Goal: Find specific page/section: Find specific page/section

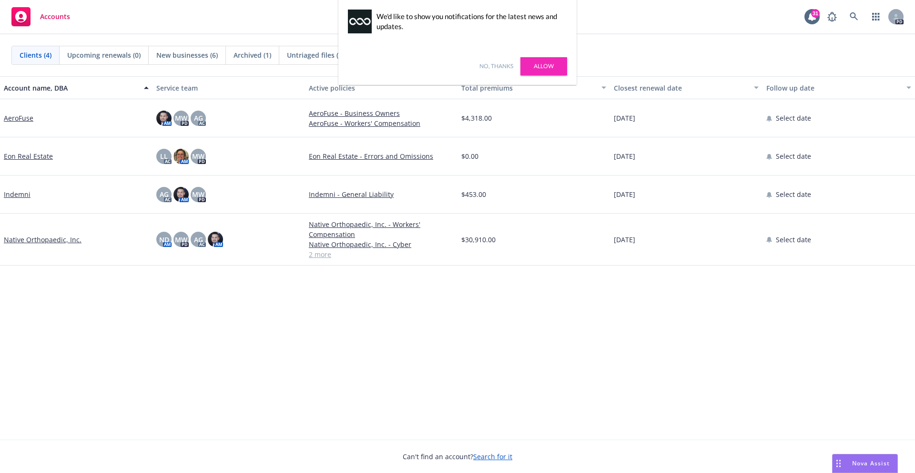
click at [534, 61] on link "Allow" at bounding box center [543, 66] width 47 height 18
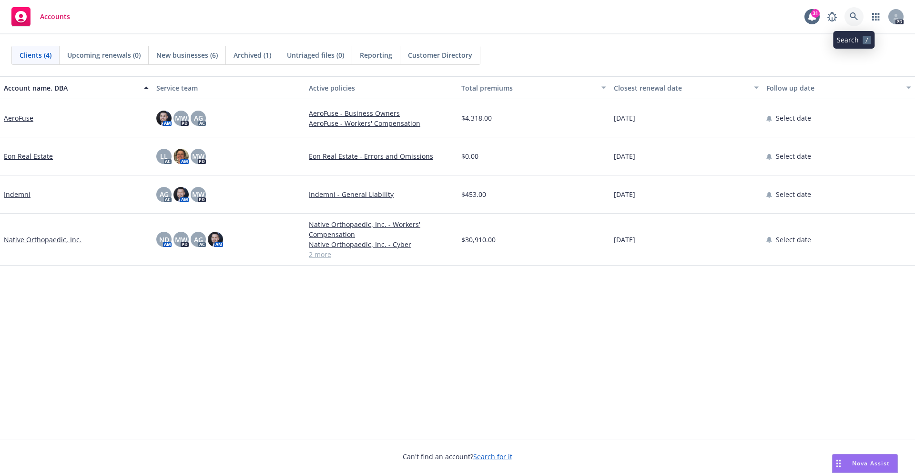
click at [855, 16] on icon at bounding box center [854, 16] width 8 height 8
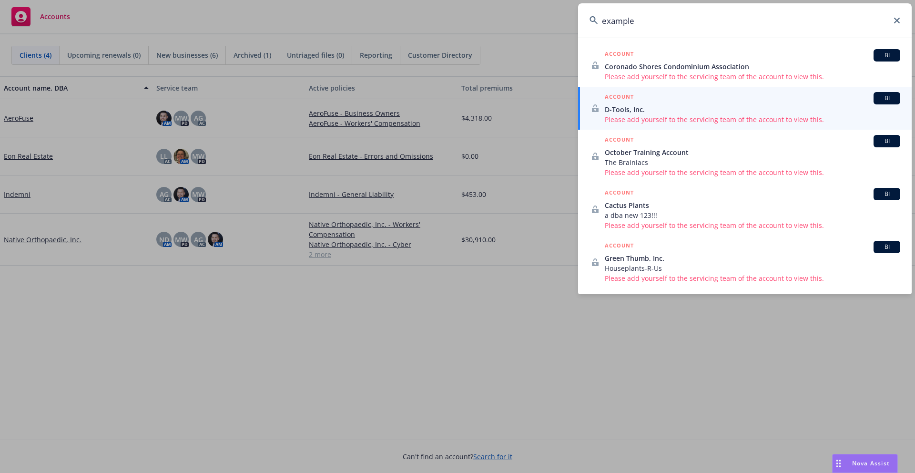
click at [619, 20] on input "example" at bounding box center [745, 20] width 334 height 34
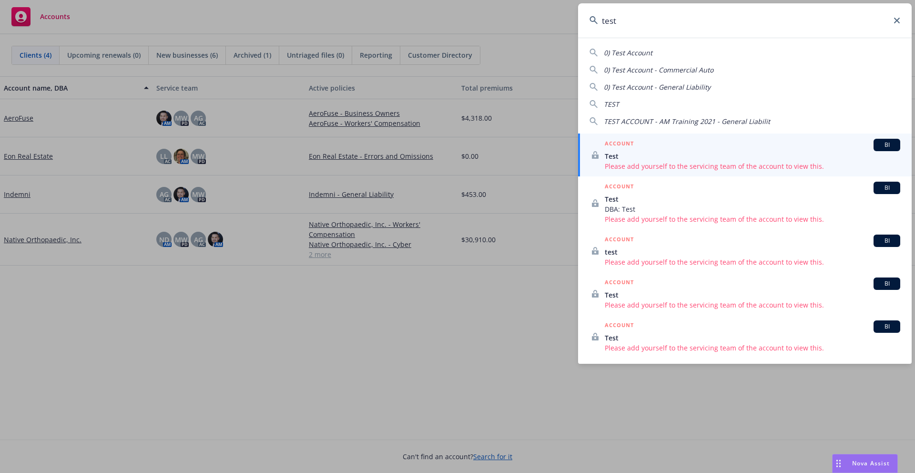
click at [629, 50] on span "0) Test Account" at bounding box center [628, 52] width 49 height 9
type input "0) Test Account"
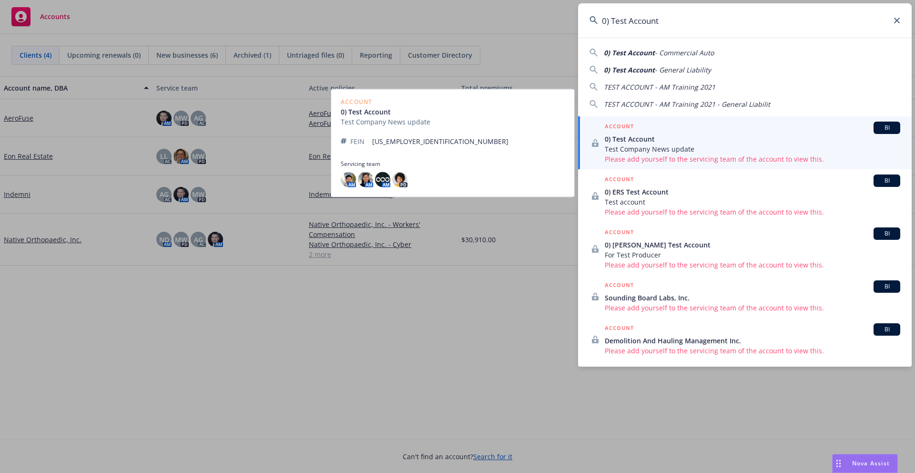
click at [676, 136] on span "0) Test Account" at bounding box center [753, 139] width 296 height 10
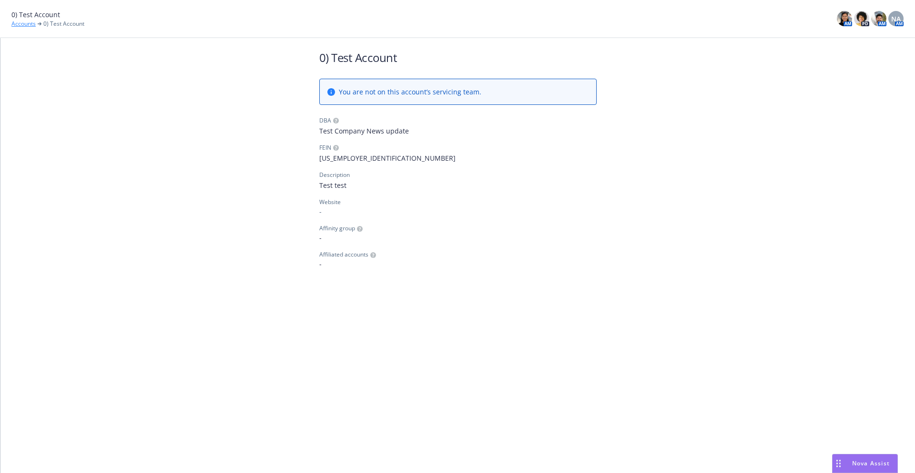
click at [20, 23] on link "Accounts" at bounding box center [23, 24] width 24 height 9
